Goal: Transaction & Acquisition: Book appointment/travel/reservation

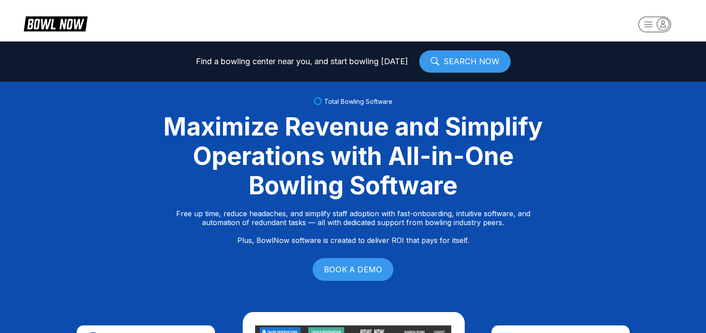
click at [669, 26] on icon "button" at bounding box center [663, 24] width 12 height 12
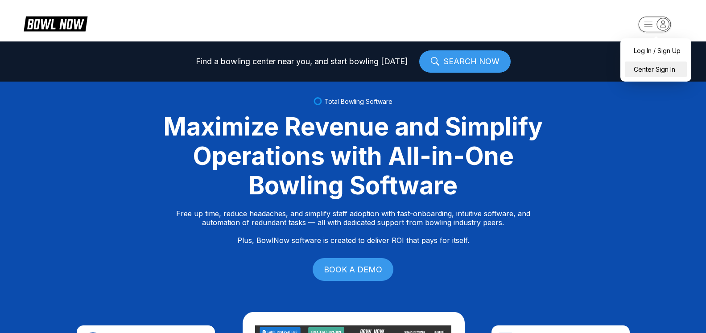
click at [658, 74] on div "Center Sign In" at bounding box center [656, 70] width 62 height 16
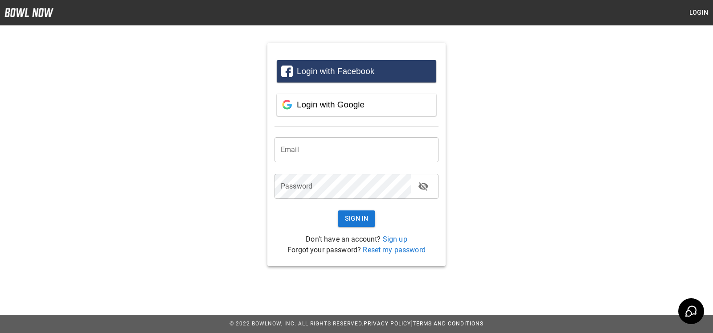
click at [373, 68] on div "Login with Facebook" at bounding box center [364, 71] width 135 height 10
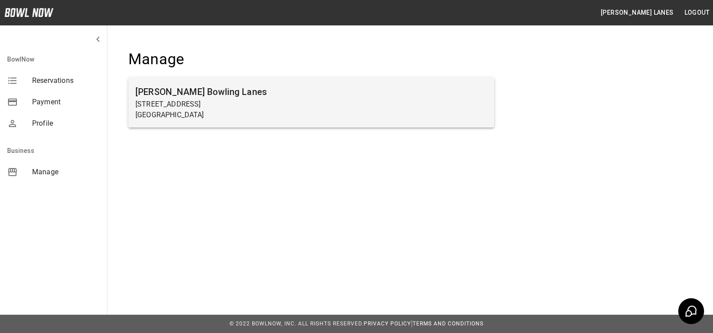
click at [186, 115] on p "Beaver Falls, PA 15010" at bounding box center [312, 115] width 352 height 11
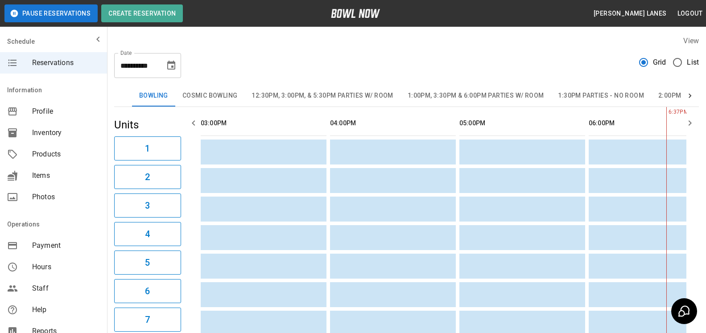
click at [693, 65] on span "List" at bounding box center [693, 62] width 12 height 11
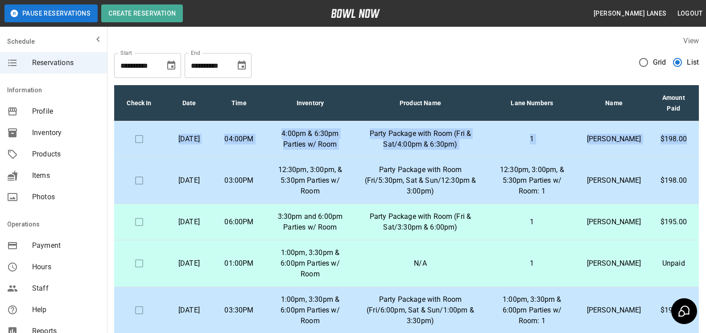
drag, startPoint x: 188, startPoint y: 103, endPoint x: 696, endPoint y: 137, distance: 508.6
click at [696, 137] on table "Check In Date Time Inventory Product Name Lane Numbers Name Amount Paid Saturda…" at bounding box center [406, 233] width 585 height 296
click at [548, 90] on th "Lane Numbers" at bounding box center [531, 103] width 95 height 36
drag, startPoint x: 181, startPoint y: 99, endPoint x: 642, endPoint y: 128, distance: 461.1
click at [696, 144] on table "Check In Date Time Inventory Product Name Lane Numbers Name Amount Paid Saturda…" at bounding box center [406, 233] width 585 height 296
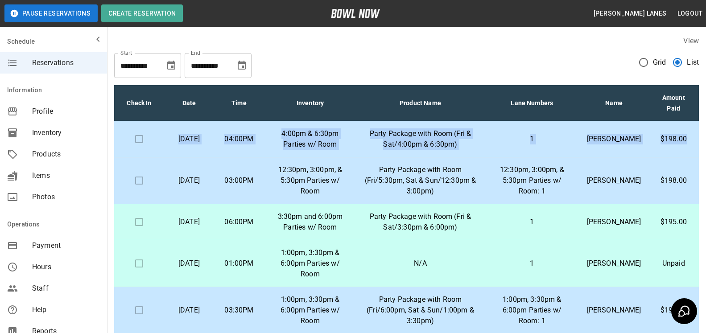
copy tr "Saturday, August 23rd 04:00PM 4:00pm & 6:30pm Parties w/ Room Party Package wit…"
